Goal: Task Accomplishment & Management: Manage account settings

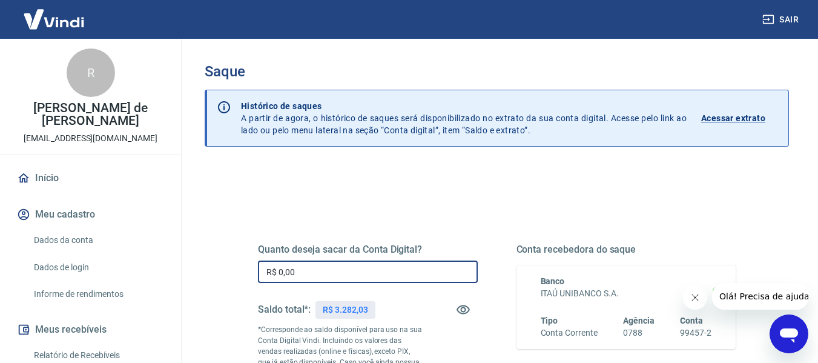
click at [303, 274] on input "R$ 0,00" at bounding box center [368, 271] width 220 height 22
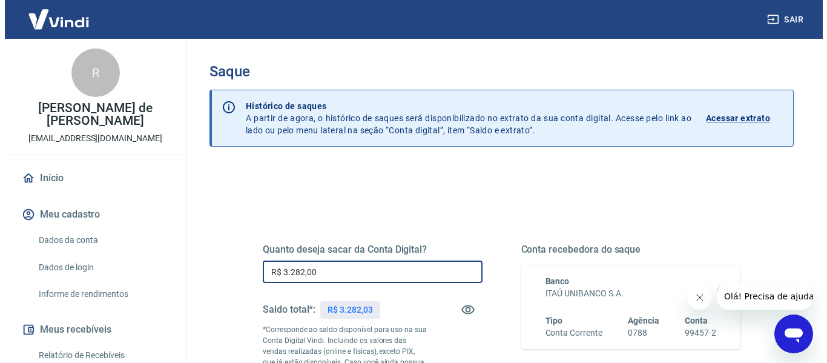
scroll to position [121, 0]
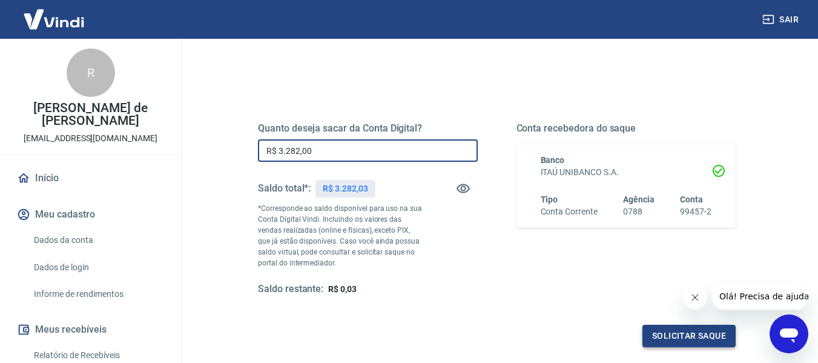
type input "R$ 3.282,00"
click at [689, 332] on button "Solicitar saque" at bounding box center [689, 336] width 93 height 22
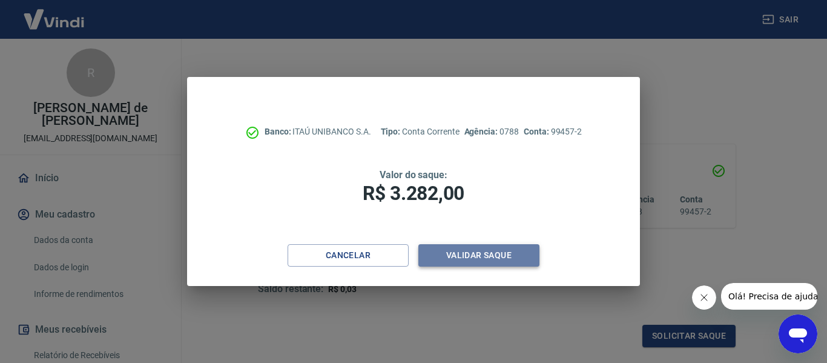
click at [491, 256] on button "Validar saque" at bounding box center [479, 255] width 121 height 22
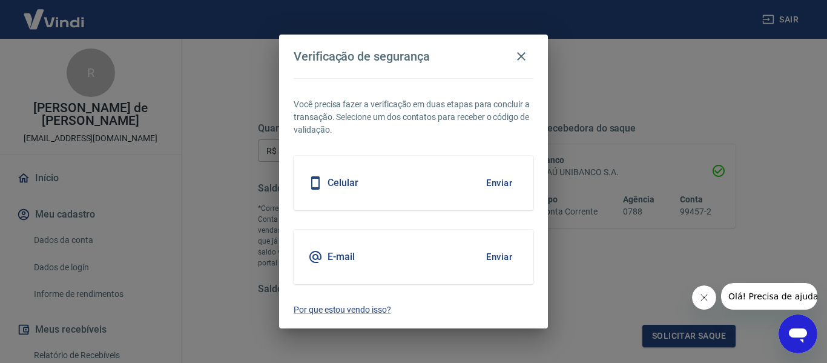
click at [499, 255] on button "Enviar" at bounding box center [499, 256] width 39 height 25
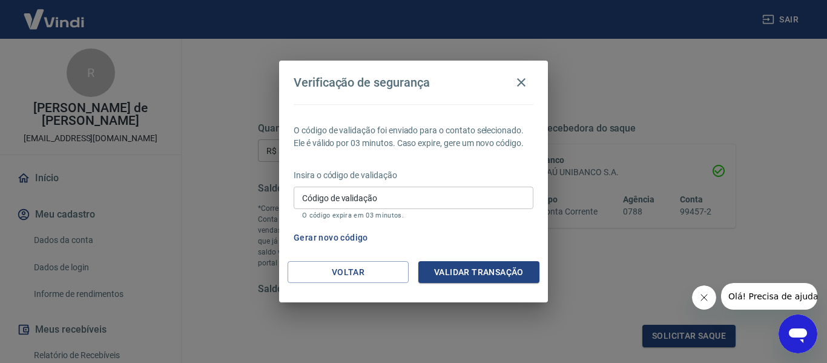
click at [448, 205] on input "Código de validação" at bounding box center [414, 198] width 240 height 22
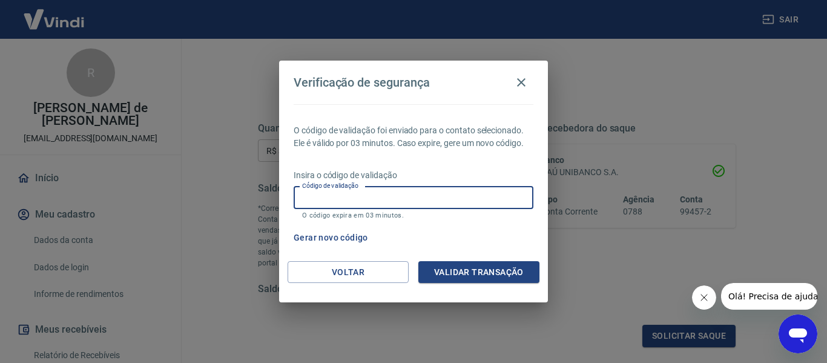
paste input "723943"
type input "723943"
click at [486, 272] on button "Validar transação" at bounding box center [479, 272] width 121 height 22
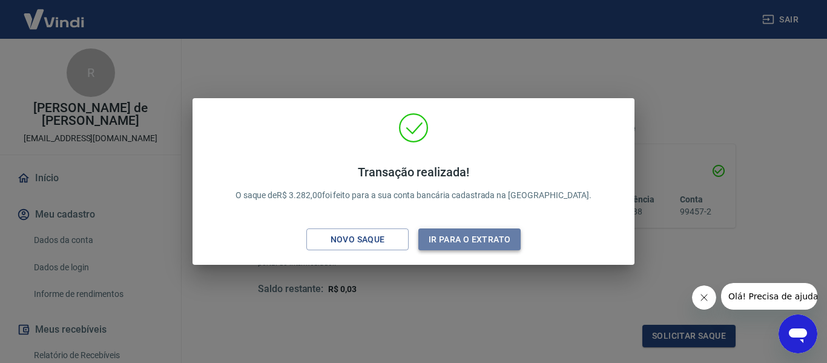
click at [485, 239] on button "Ir para o extrato" at bounding box center [470, 239] width 102 height 22
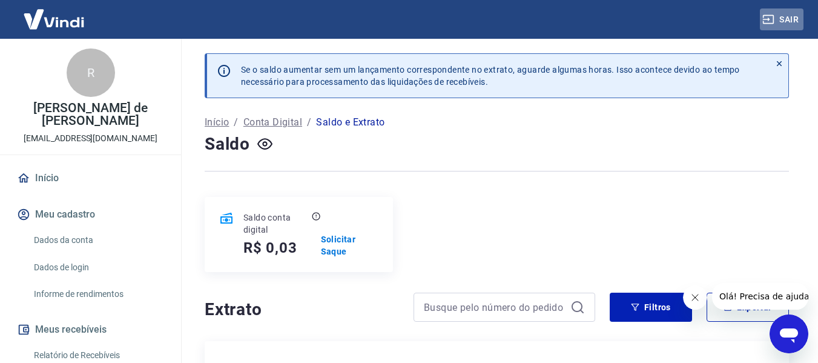
click at [793, 17] on button "Sair" at bounding box center [782, 19] width 44 height 22
